Goal: Communication & Community: Participate in discussion

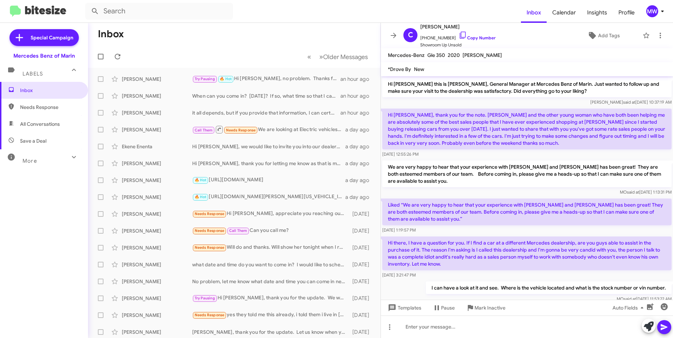
scroll to position [40, 0]
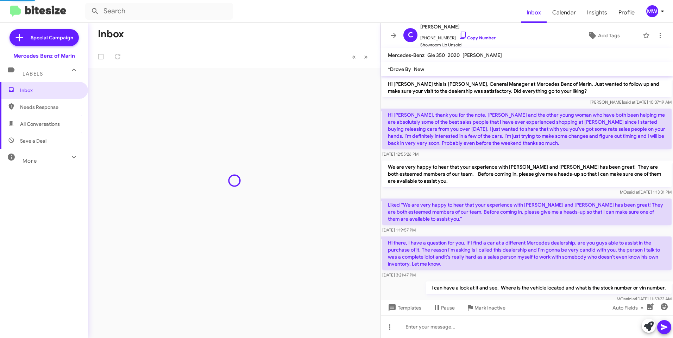
scroll to position [40, 0]
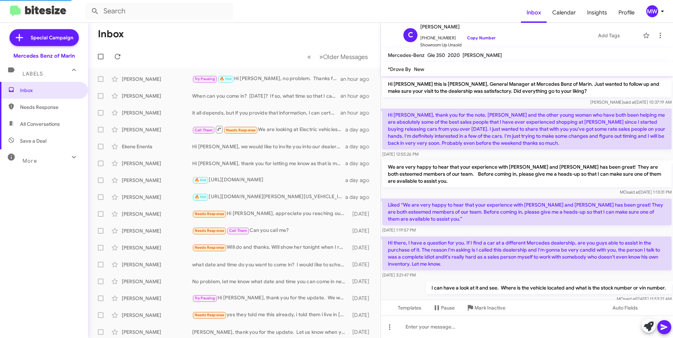
scroll to position [40, 0]
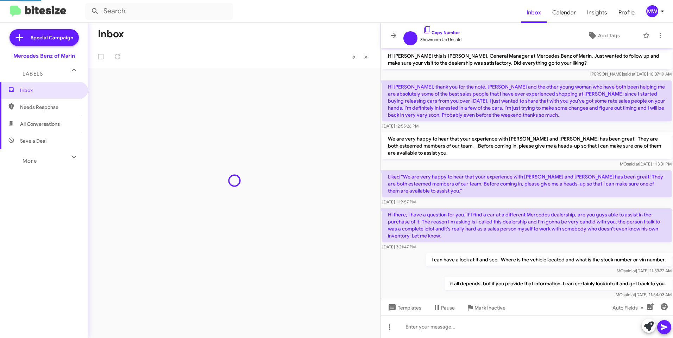
scroll to position [12, 0]
